Goal: Transaction & Acquisition: Purchase product/service

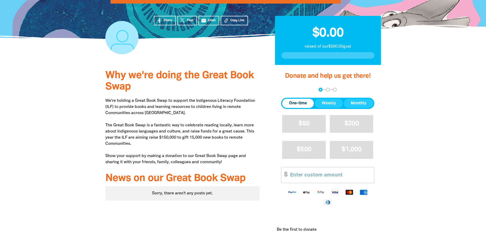
scroll to position [128, 0]
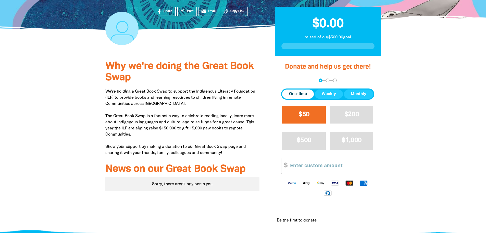
click at [299, 115] on span "$50" at bounding box center [304, 114] width 11 height 6
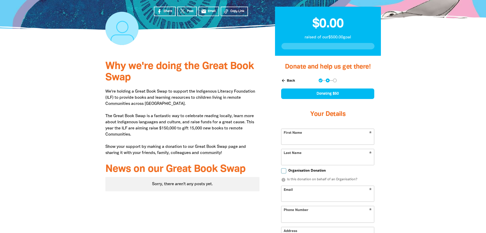
select select "AU"
click at [291, 139] on input "First Name" at bounding box center [328, 137] width 93 height 16
type input "H"
type input "[PERSON_NAME]"
click at [286, 159] on input "Last Name" at bounding box center [328, 157] width 93 height 16
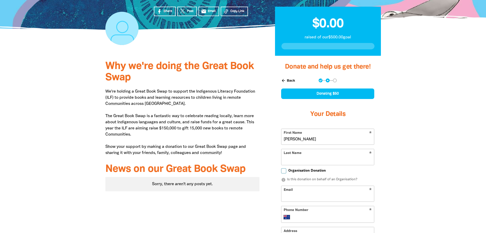
type input "J"
type input "[PERSON_NAME]"
click at [291, 194] on input "Email" at bounding box center [328, 194] width 93 height 16
type input "[EMAIL_ADDRESS][DOMAIN_NAME]"
click at [311, 216] on input "Phone Number" at bounding box center [333, 217] width 78 height 6
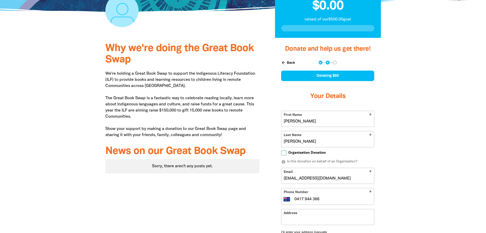
scroll to position [153, 0]
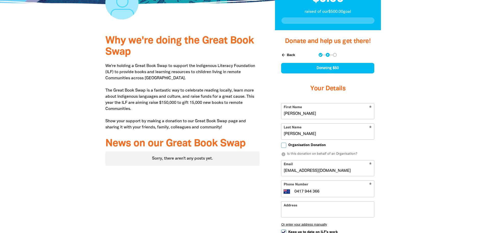
type input "0417 944 366"
click at [300, 212] on input "Address" at bounding box center [328, 209] width 93 height 16
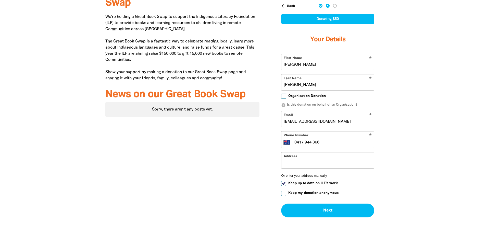
scroll to position [204, 0]
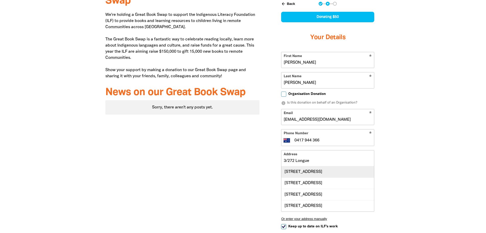
click at [330, 172] on div "[STREET_ADDRESS]" at bounding box center [328, 171] width 93 height 11
type input "[STREET_ADDRESS]"
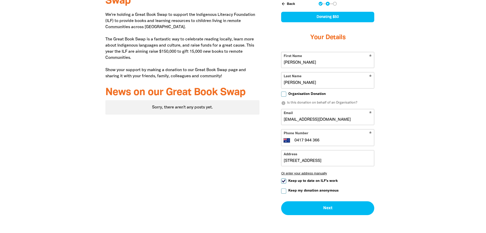
click at [285, 192] on input "Keep my donation anonymous" at bounding box center [283, 190] width 5 height 5
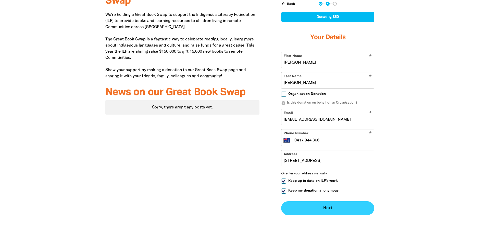
click at [320, 210] on button "Next chevron_right" at bounding box center [327, 208] width 93 height 14
checkbox input "false"
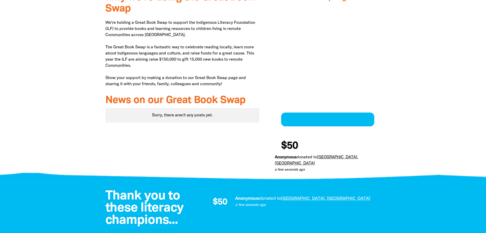
scroll to position [193, 0]
